Goal: Task Accomplishment & Management: Use online tool/utility

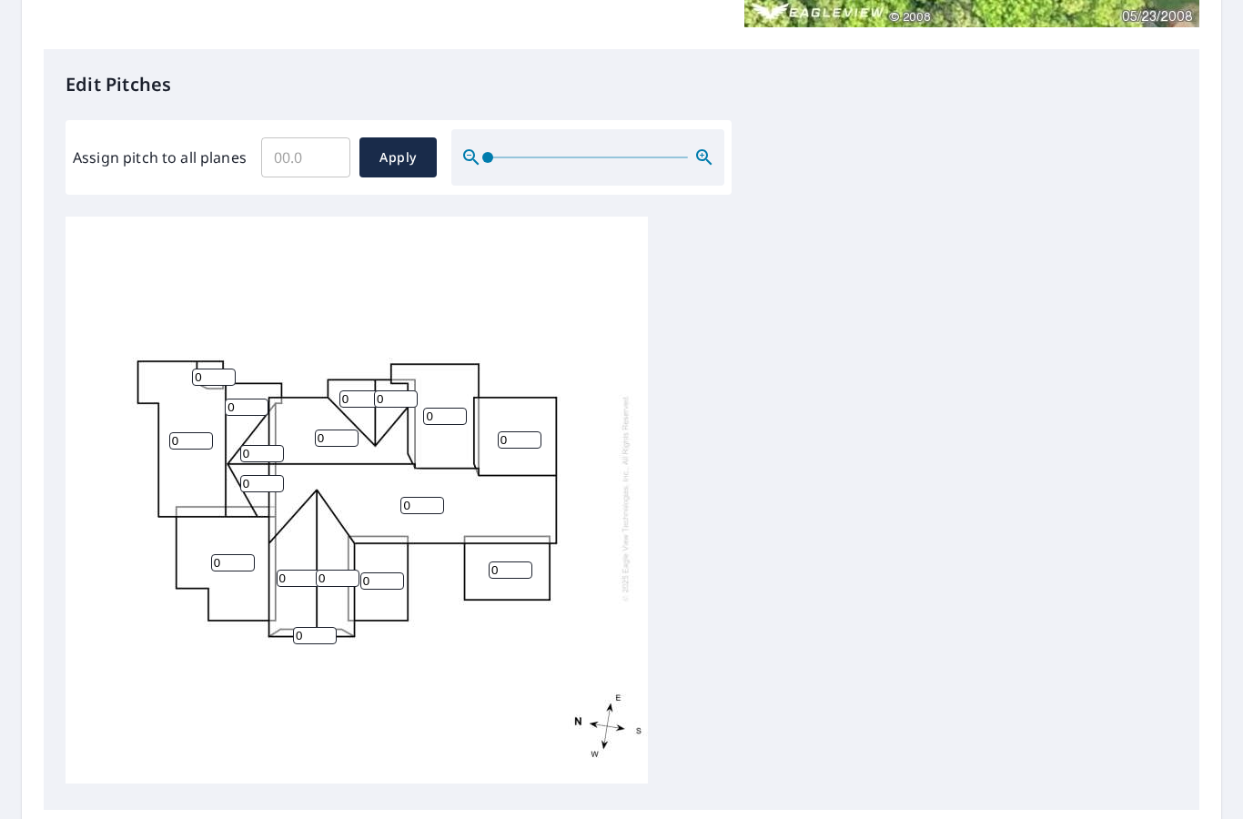
scroll to position [441, 0]
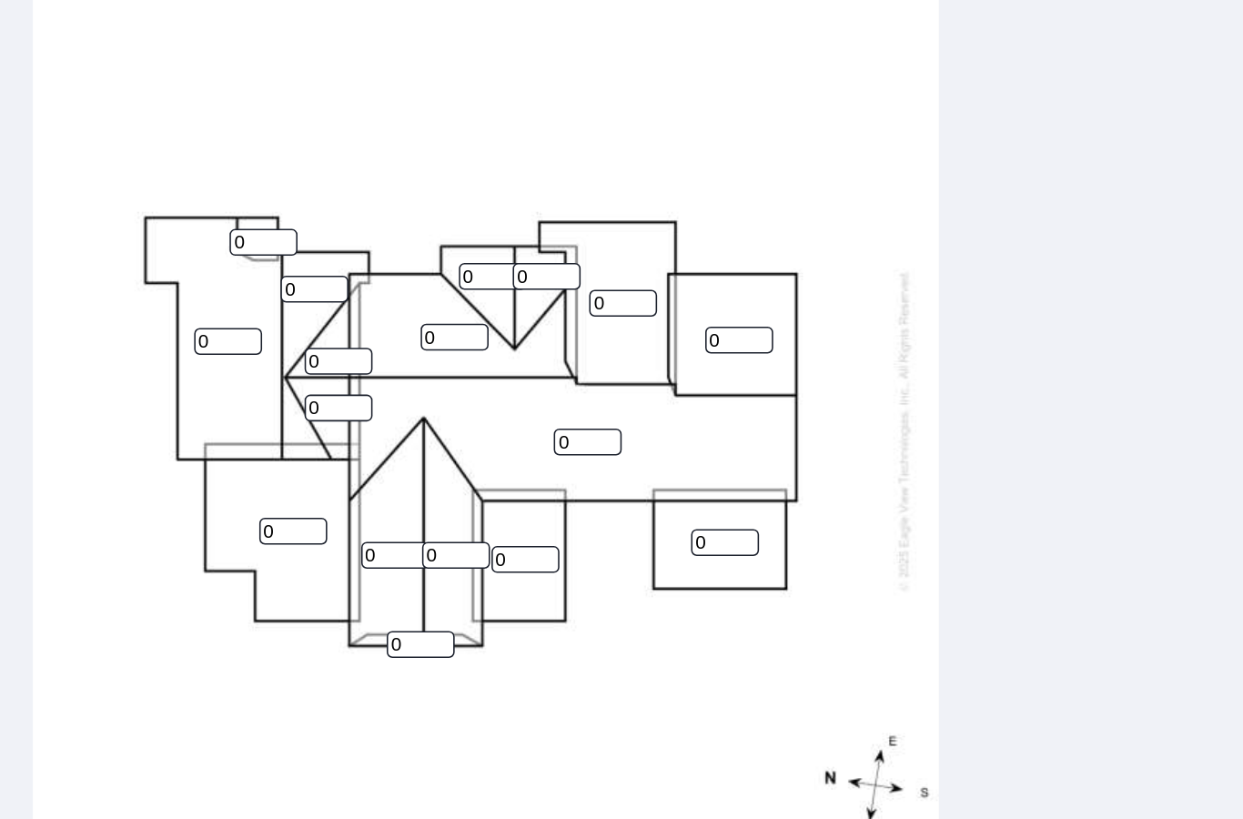
click at [498, 429] on input "0" at bounding box center [520, 437] width 44 height 17
type input "8"
click at [423, 406] on input "0" at bounding box center [445, 414] width 44 height 17
click at [374, 389] on input "0" at bounding box center [396, 397] width 44 height 17
type input "8"
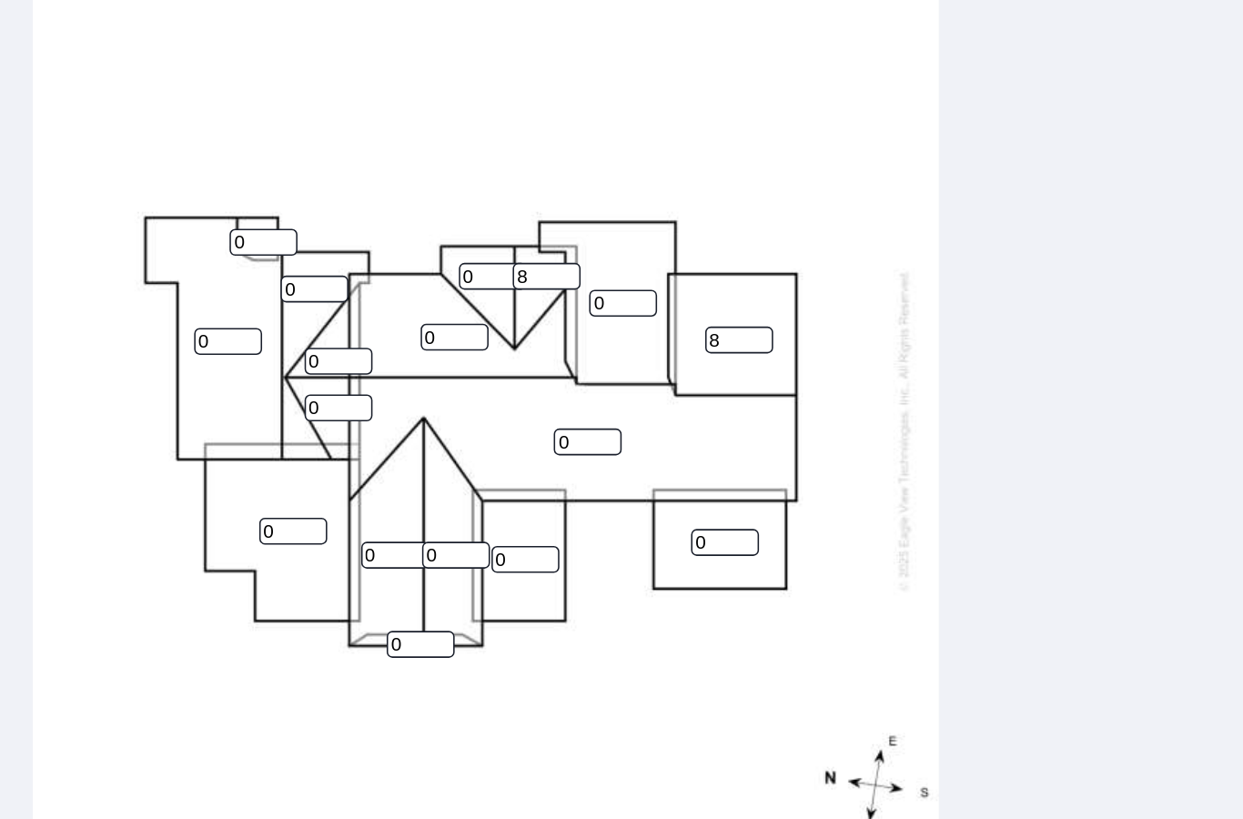
click at [339, 389] on input "0" at bounding box center [361, 397] width 44 height 17
type input "8"
click at [315, 428] on input "0" at bounding box center [337, 436] width 44 height 17
type input "8"
click at [400, 495] on input "0" at bounding box center [422, 503] width 44 height 17
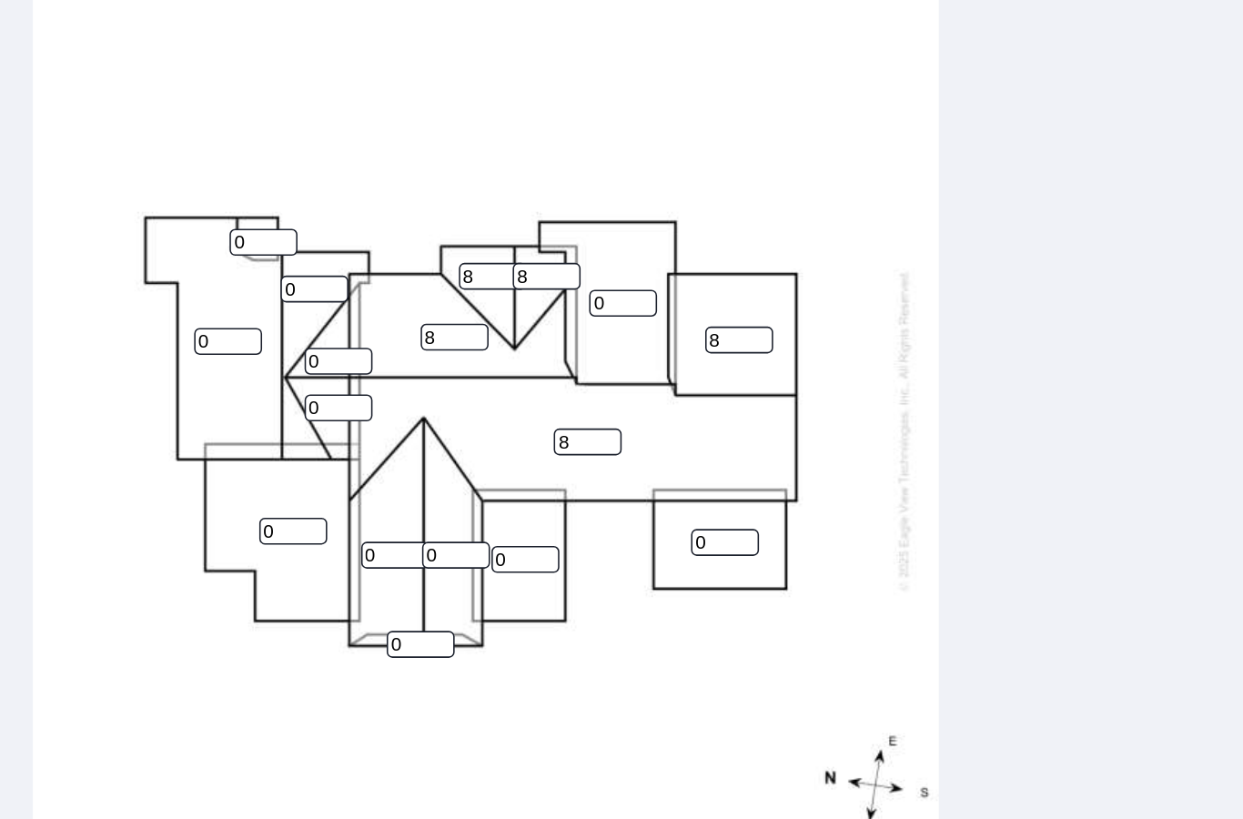
type input "8"
click at [316, 568] on input "0" at bounding box center [338, 576] width 44 height 17
type input "8"
click at [277, 568] on input "0" at bounding box center [299, 576] width 44 height 17
type input "8"
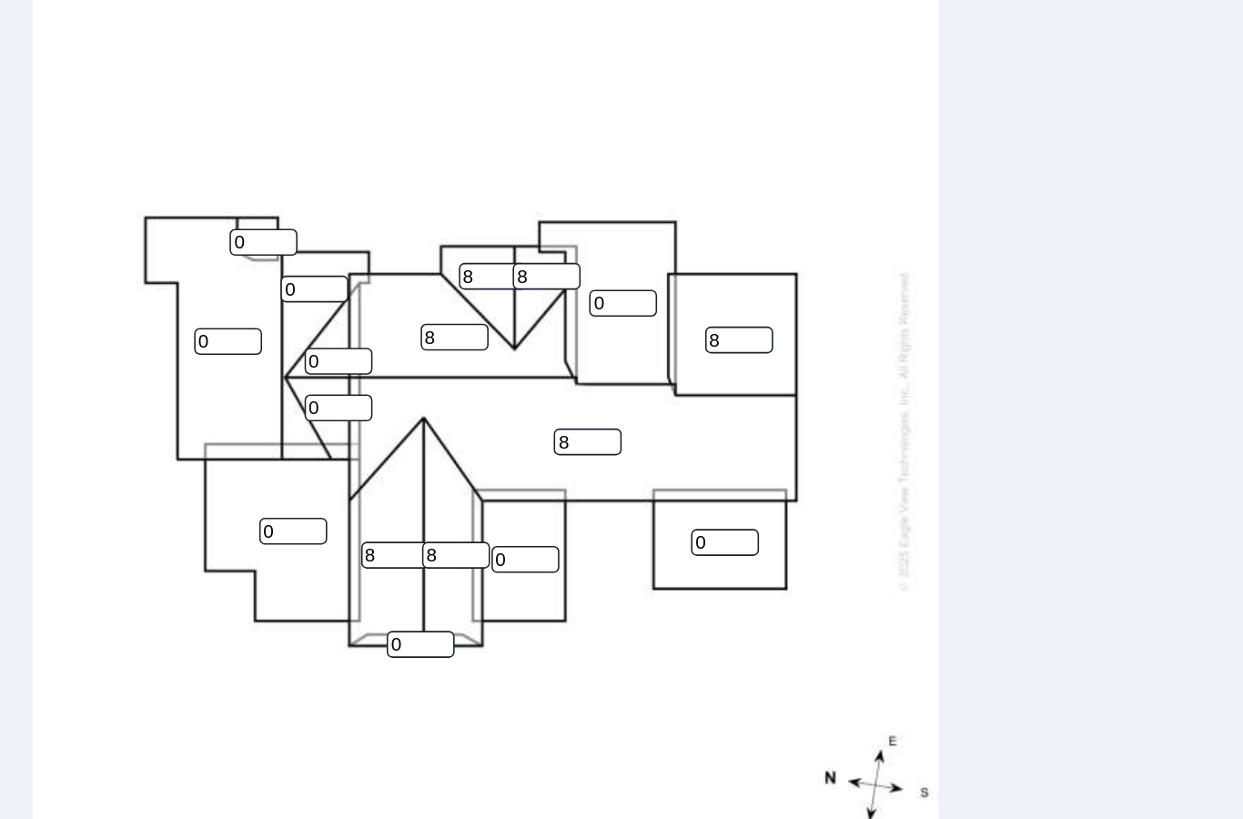
click at [293, 625] on input "0" at bounding box center [315, 633] width 44 height 17
type input "8"
click at [360, 570] on input "0" at bounding box center [382, 578] width 44 height 17
click at [240, 473] on input "0" at bounding box center [262, 481] width 44 height 17
type input "7"
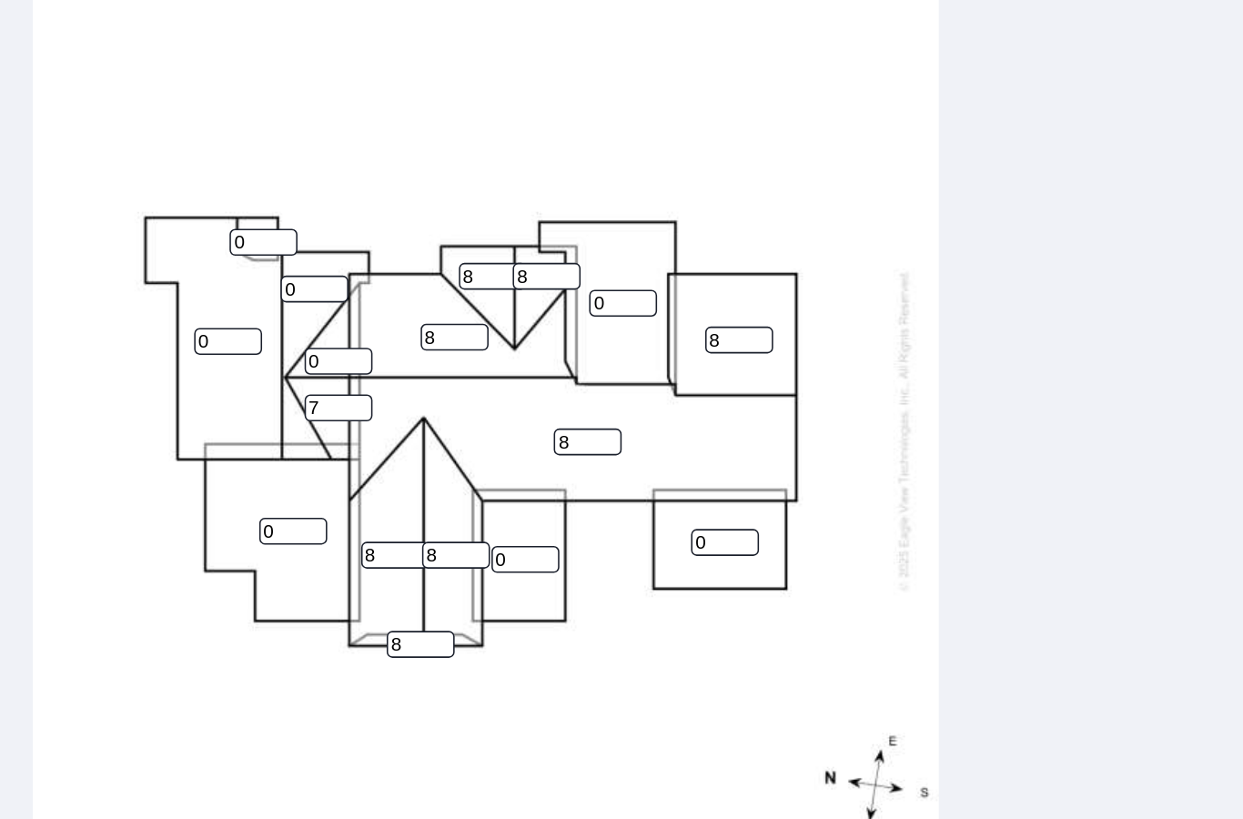
click at [240, 443] on input "0" at bounding box center [262, 451] width 44 height 17
type input "7"
click at [225, 397] on input "0" at bounding box center [247, 405] width 44 height 17
type input "10"
click at [169, 430] on input "0" at bounding box center [191, 438] width 44 height 17
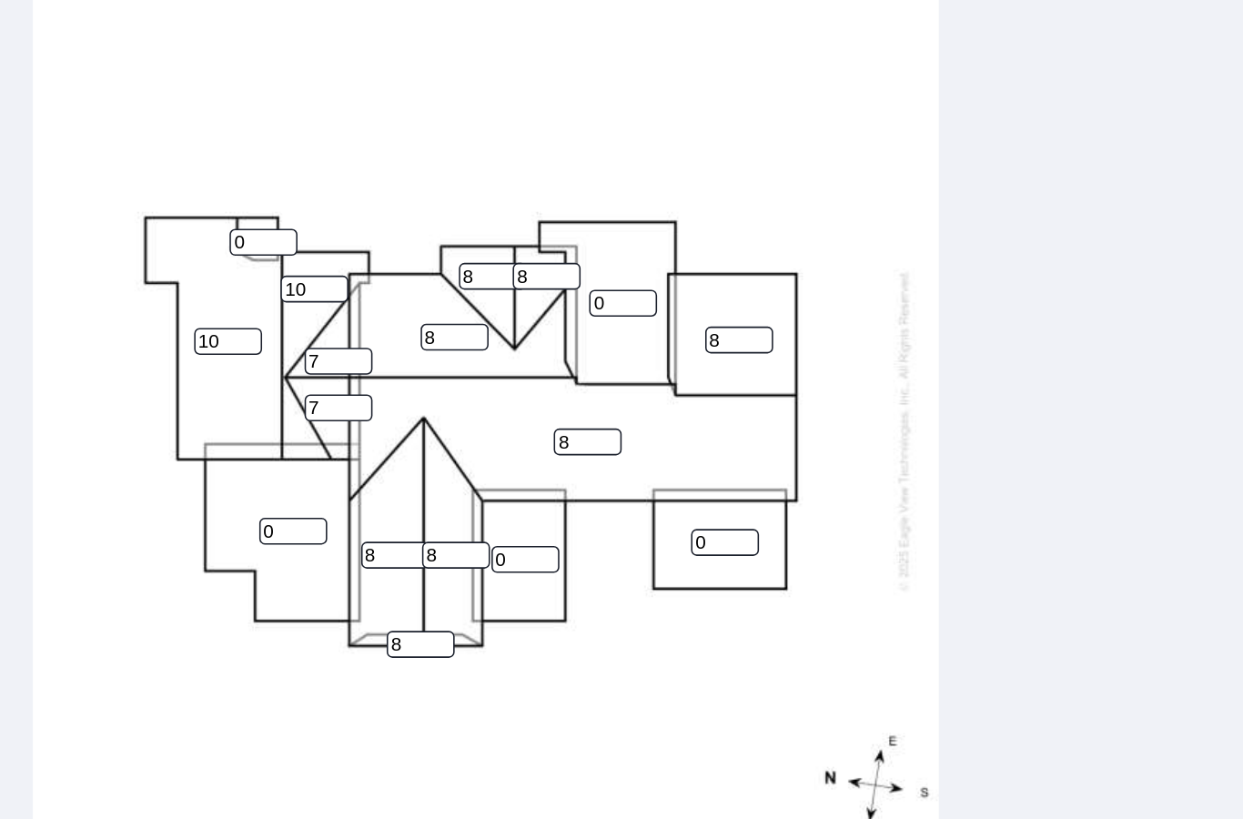
type input "10"
click at [192, 367] on input "0" at bounding box center [214, 375] width 44 height 17
type input "10"
click at [211, 552] on input "0" at bounding box center [233, 560] width 44 height 17
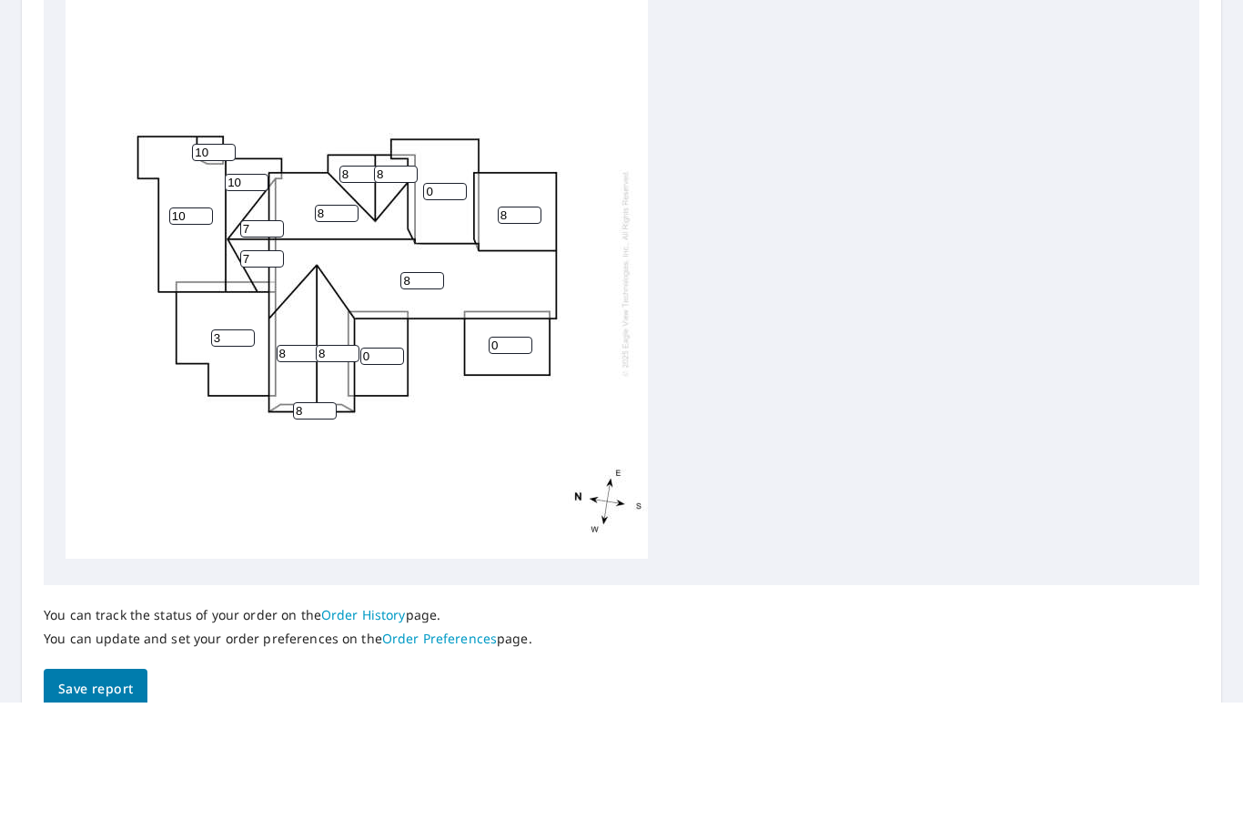
scroll to position [73, 0]
type input "3"
click at [107, 794] on span "Save report" at bounding box center [95, 805] width 75 height 23
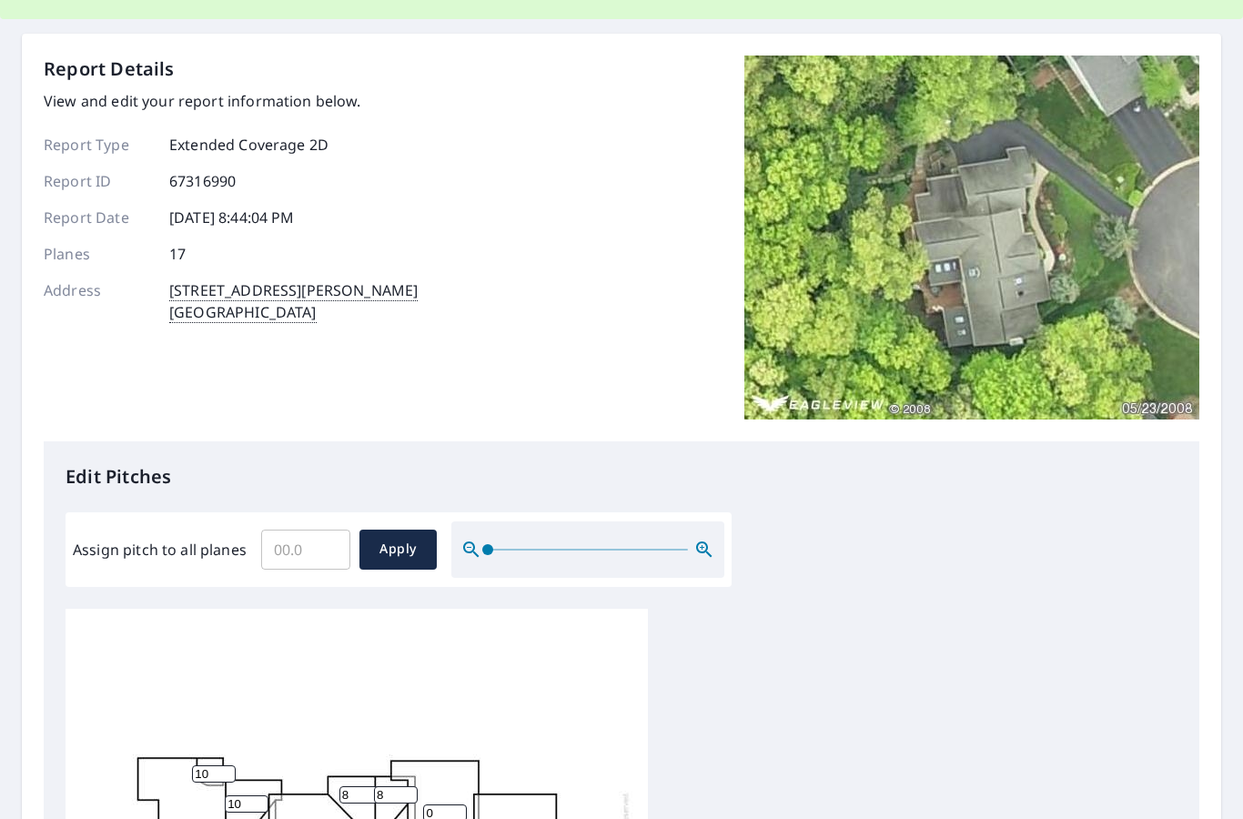
scroll to position [0, 0]
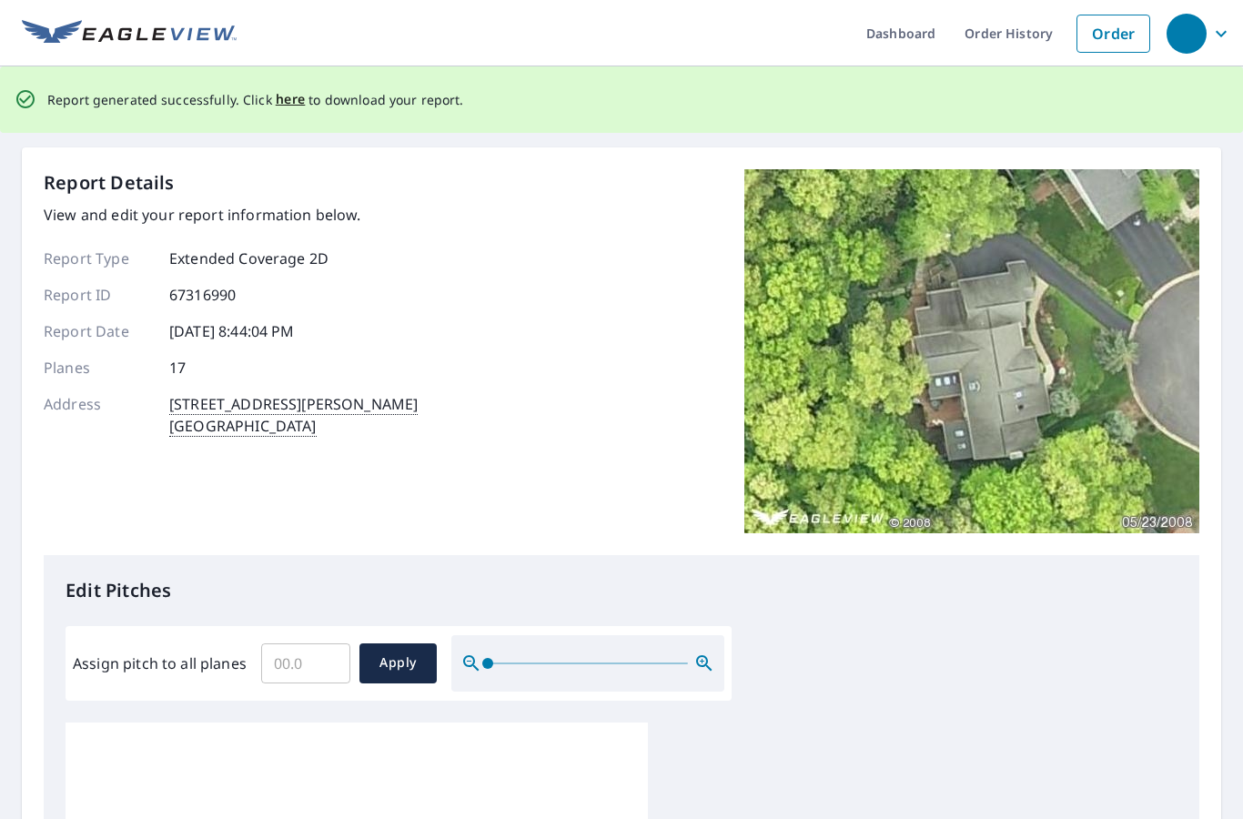
click at [295, 88] on span "here" at bounding box center [291, 99] width 30 height 23
